Goal: Task Accomplishment & Management: Use online tool/utility

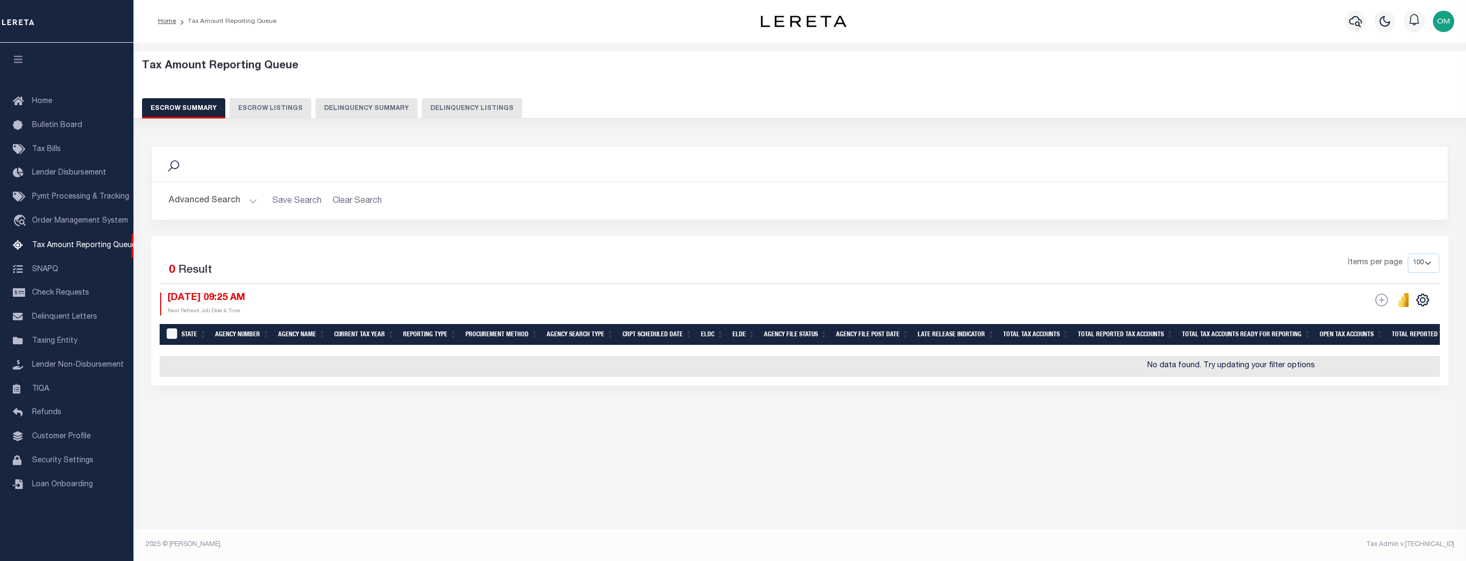
select select "100"
click at [74, 196] on span "Pymt Processing & Tracking" at bounding box center [80, 196] width 97 height 7
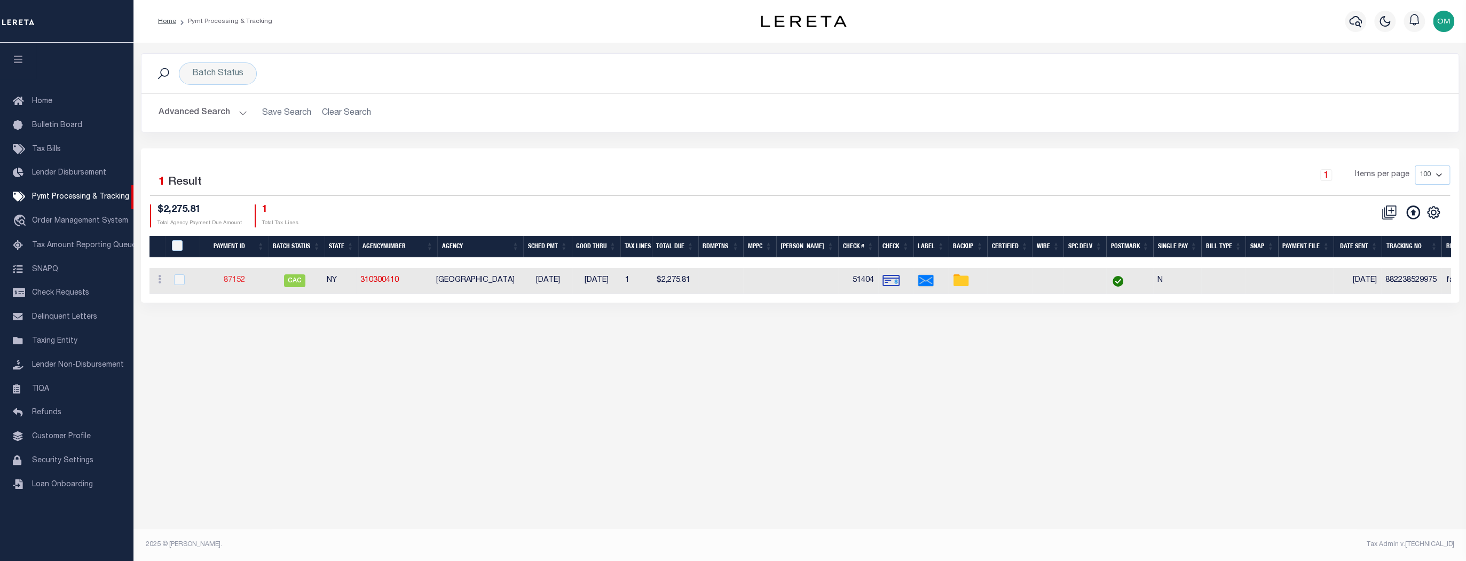
click at [237, 280] on link "87152" at bounding box center [234, 280] width 21 height 7
select select "CAC"
type input "06/23/2025"
type input "$2,275.81"
select select "CHK"
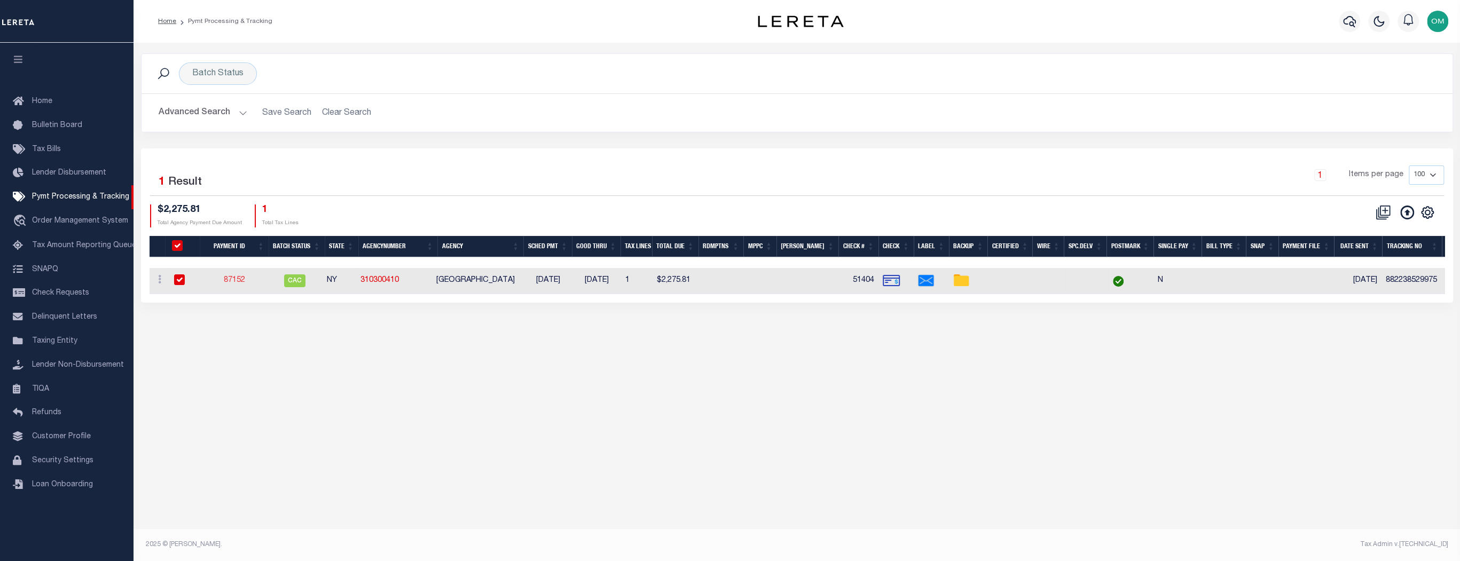
type input "51404"
select select
type input "06/27/2025"
checkbox input "true"
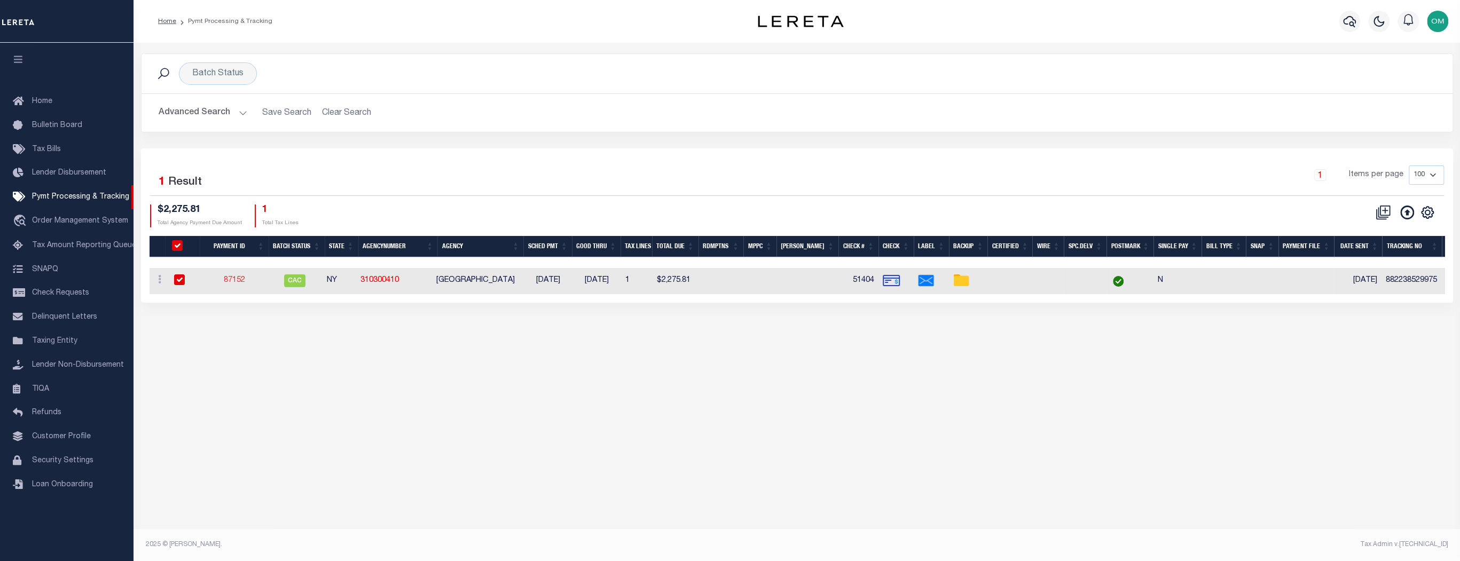
checkbox input "true"
select select "FDX"
type input "06/23/2025"
type input "$8.7"
type input "882238529975"
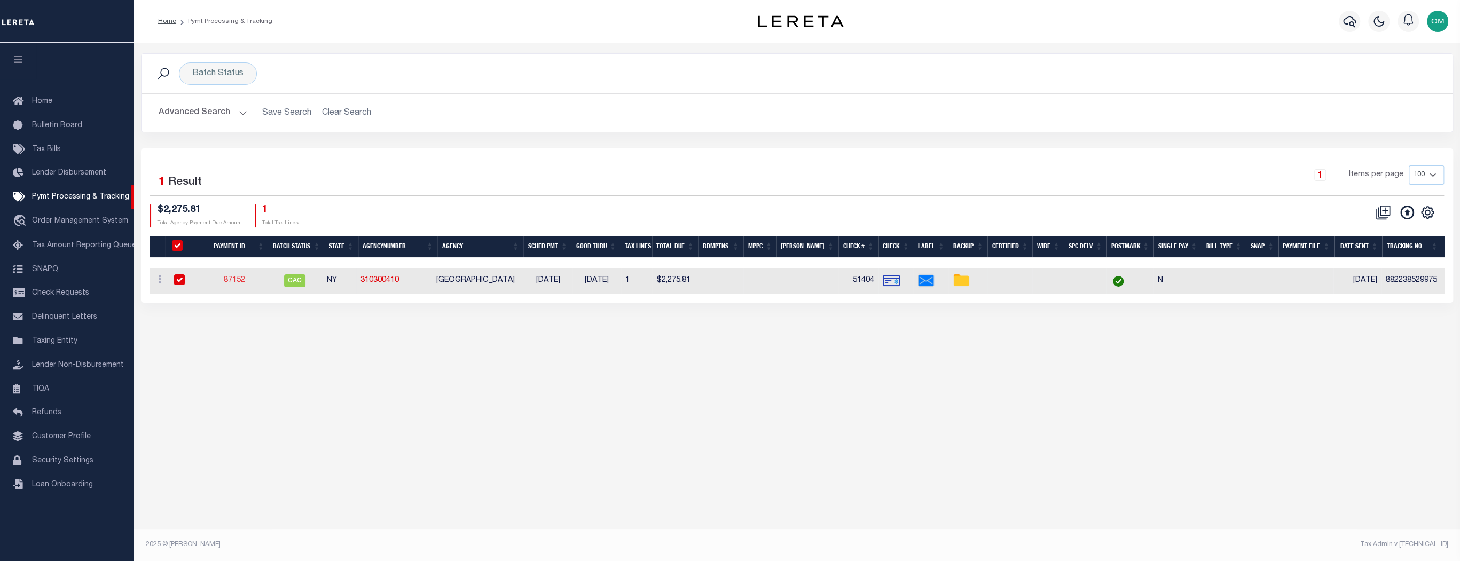
type input "N.Ason"
type input "06/25/2025"
type input "N"
radio input "true"
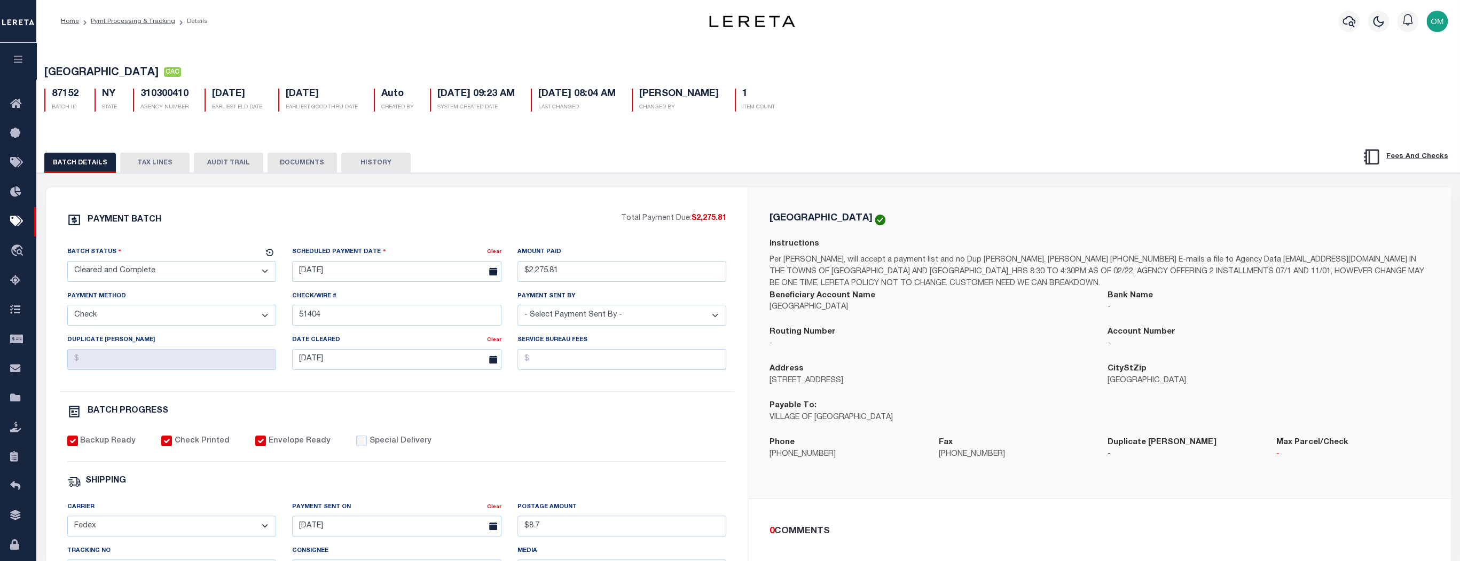
click at [156, 163] on button "TAX LINES" at bounding box center [154, 163] width 69 height 20
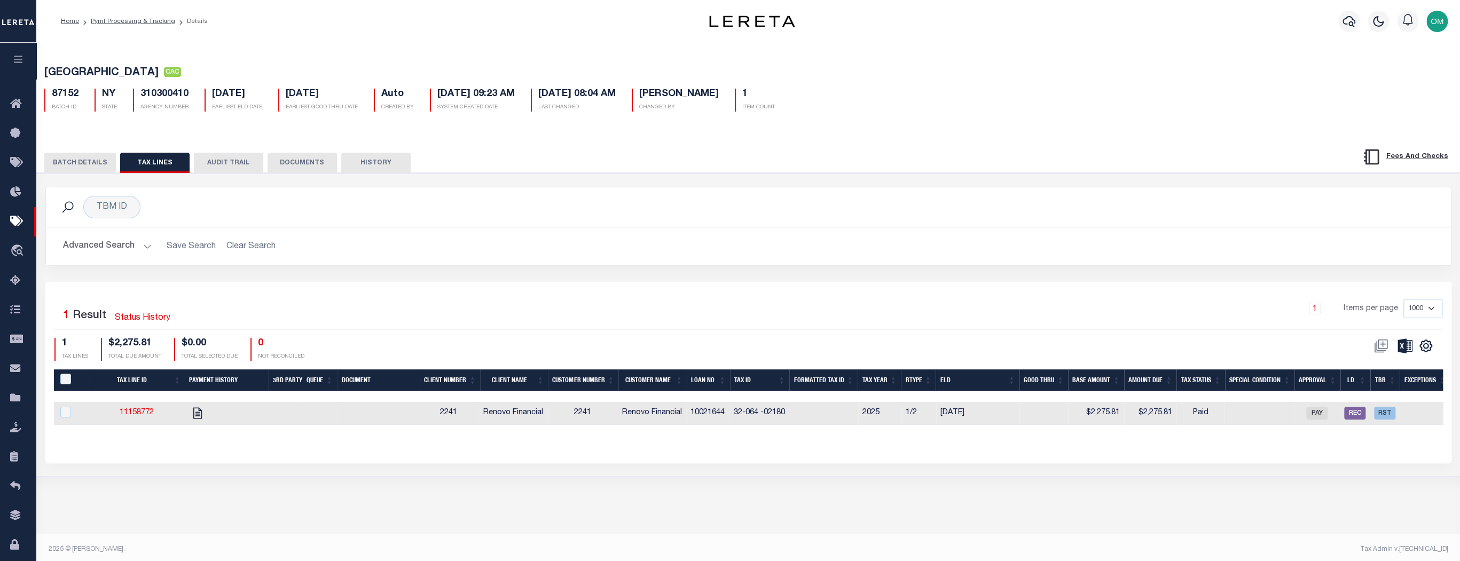
click at [83, 164] on button "BATCH DETAILS" at bounding box center [80, 163] width 72 height 20
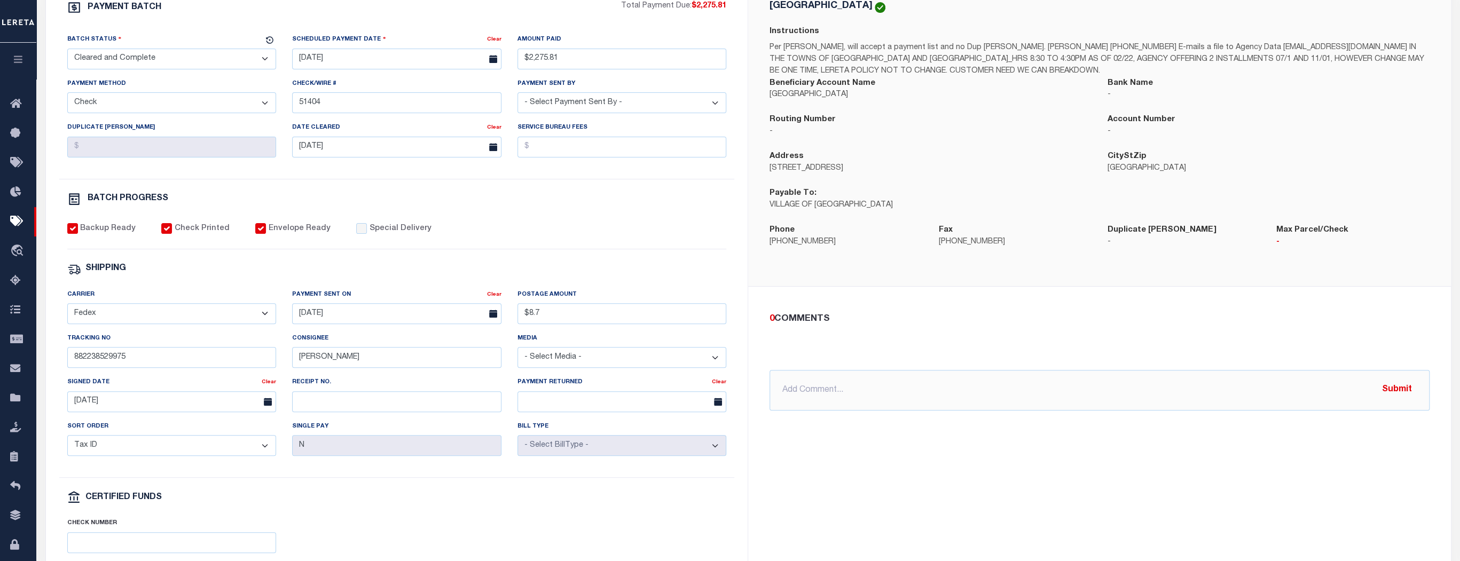
scroll to position [211, 0]
